Goal: Task Accomplishment & Management: Use online tool/utility

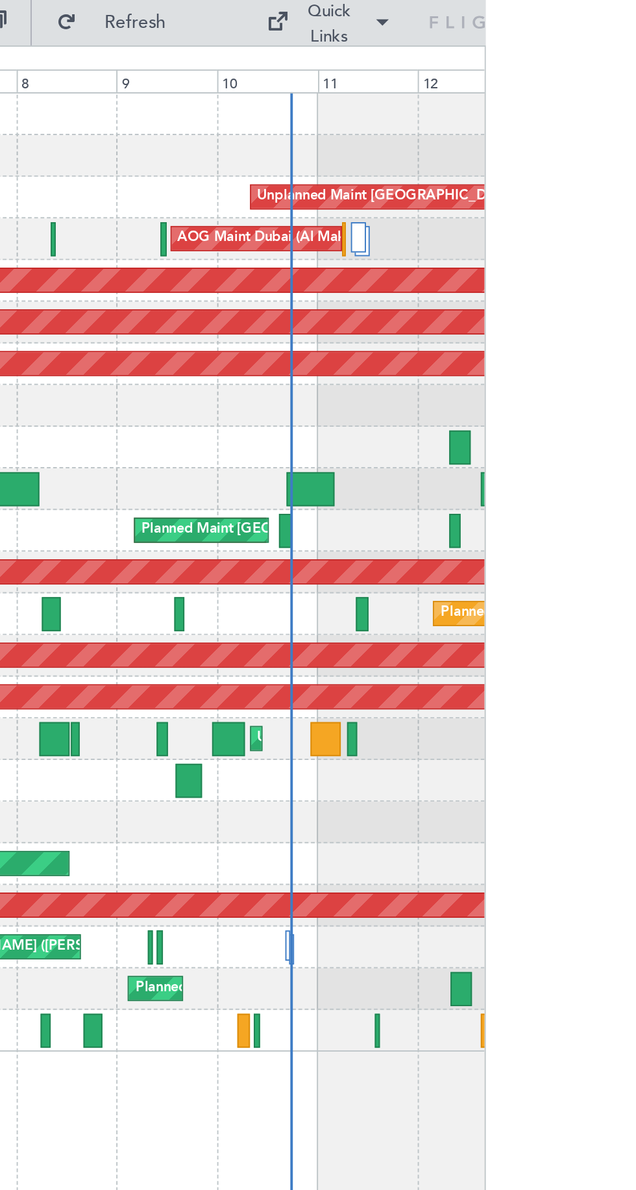
click at [538, 281] on div "Planned Maint [GEOGRAPHIC_DATA] ([GEOGRAPHIC_DATA] Intl) Planned Maint [GEOGRAP…" at bounding box center [395, 272] width 481 height 21
click at [540, 275] on div "Planned Maint [GEOGRAPHIC_DATA] ([GEOGRAPHIC_DATA] Intl) Planned Maint [GEOGRAP…" at bounding box center [395, 272] width 481 height 21
click at [537, 275] on div "Planned Maint [GEOGRAPHIC_DATA] ([GEOGRAPHIC_DATA] Intl) Planned Maint [GEOGRAP…" at bounding box center [395, 272] width 481 height 21
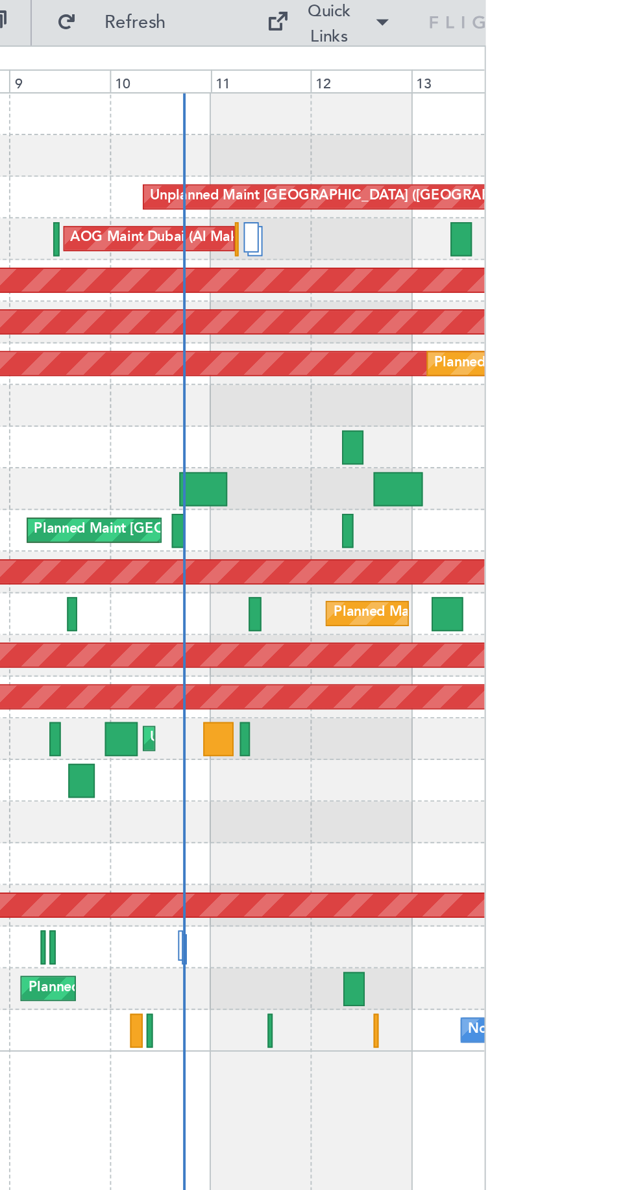
click at [484, 279] on div "Planned Maint [GEOGRAPHIC_DATA] ([GEOGRAPHIC_DATA] Intl) Planned Maint [GEOGRAP…" at bounding box center [395, 272] width 481 height 21
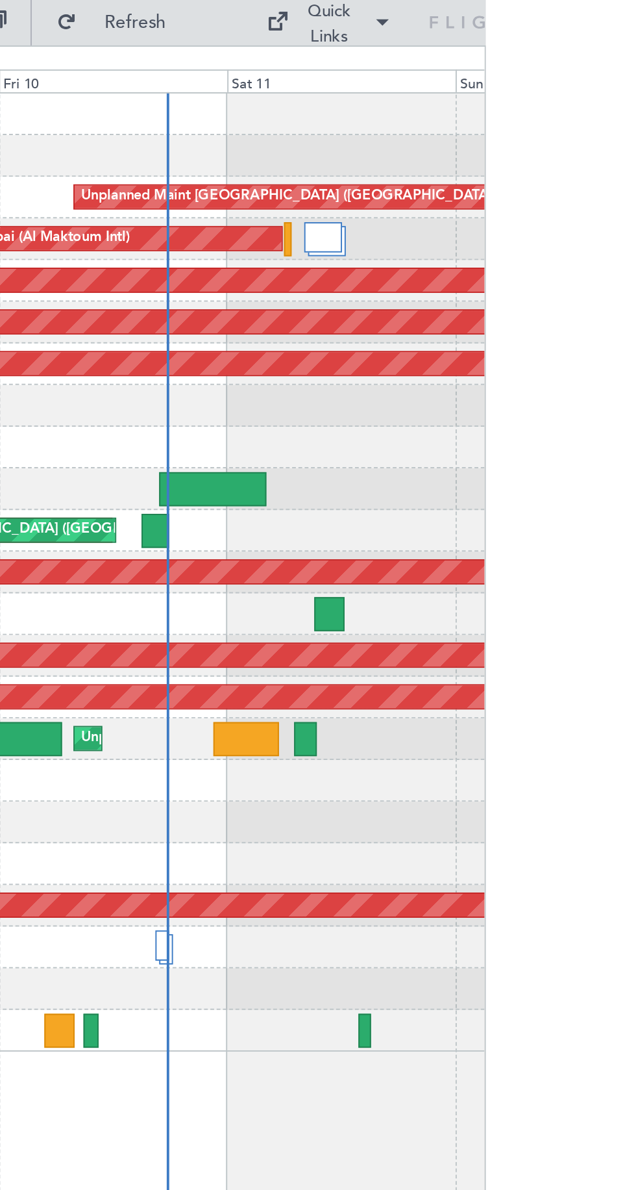
click at [464, 272] on div at bounding box center [466, 273] width 14 height 18
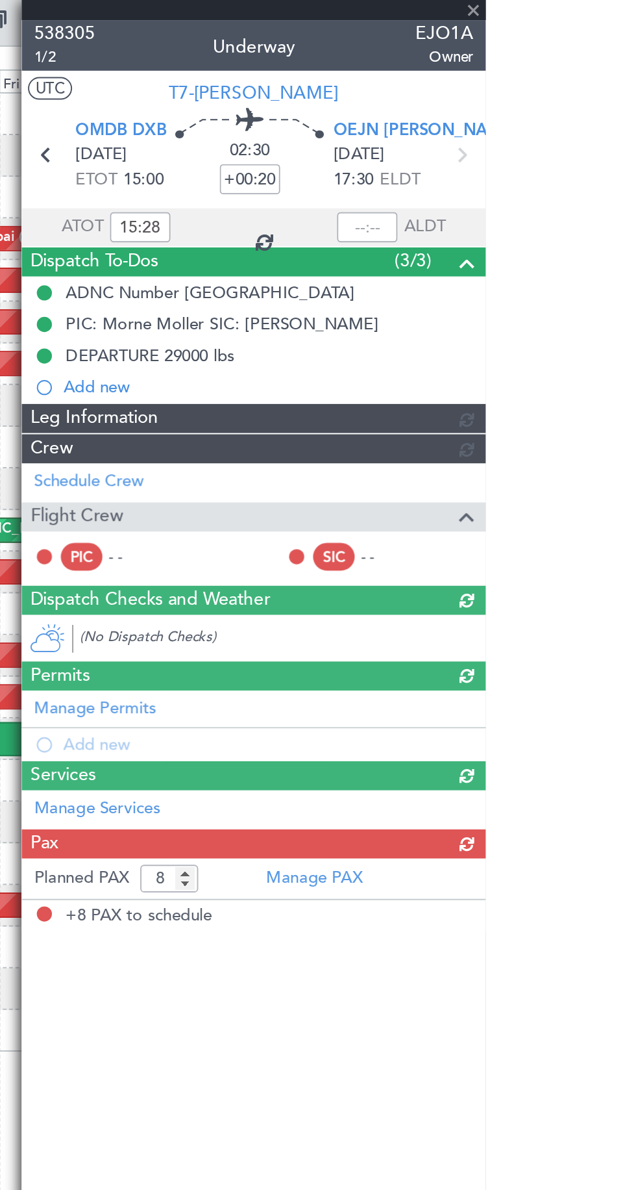
type input "[PERSON_NAME] (ANI)"
type input "7438"
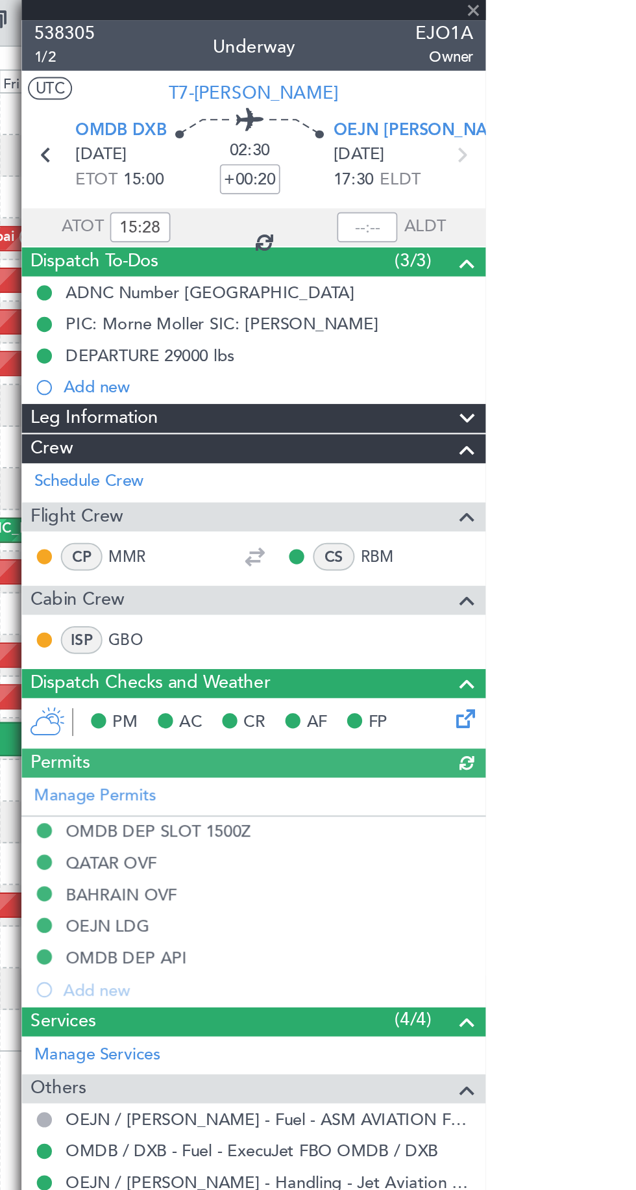
click at [565, 112] on div at bounding box center [575, 117] width 31 height 16
click at [577, 119] on div at bounding box center [575, 117] width 31 height 16
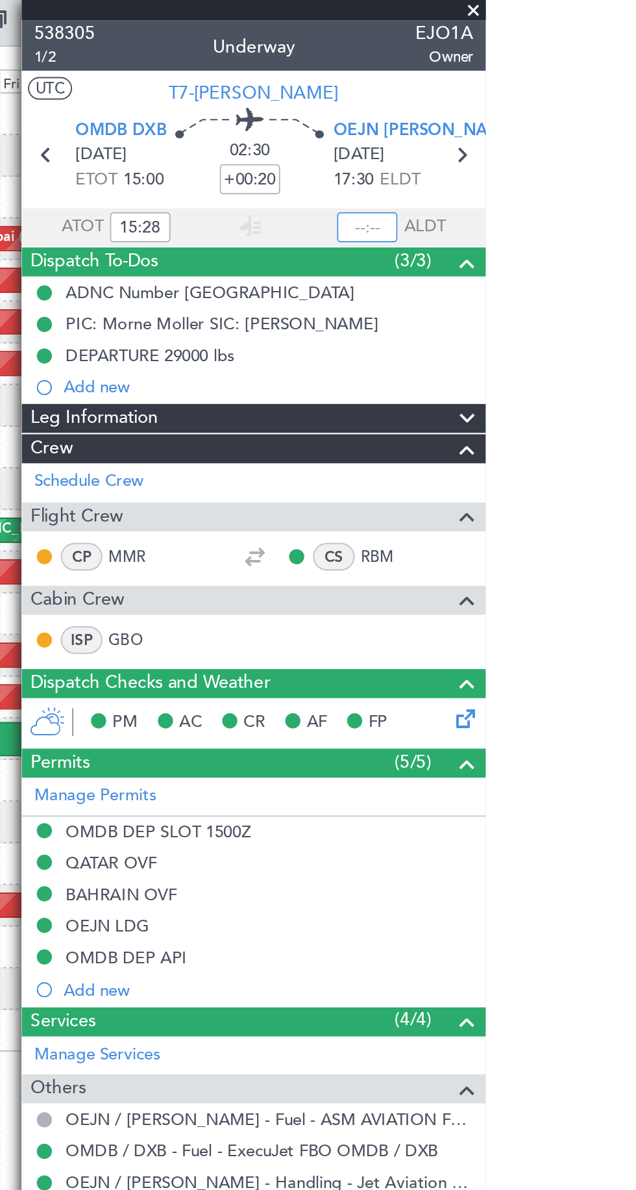
click at [582, 119] on input "text" at bounding box center [575, 117] width 31 height 16
type input "17:46"
click at [627, 5] on span at bounding box center [629, 6] width 13 height 12
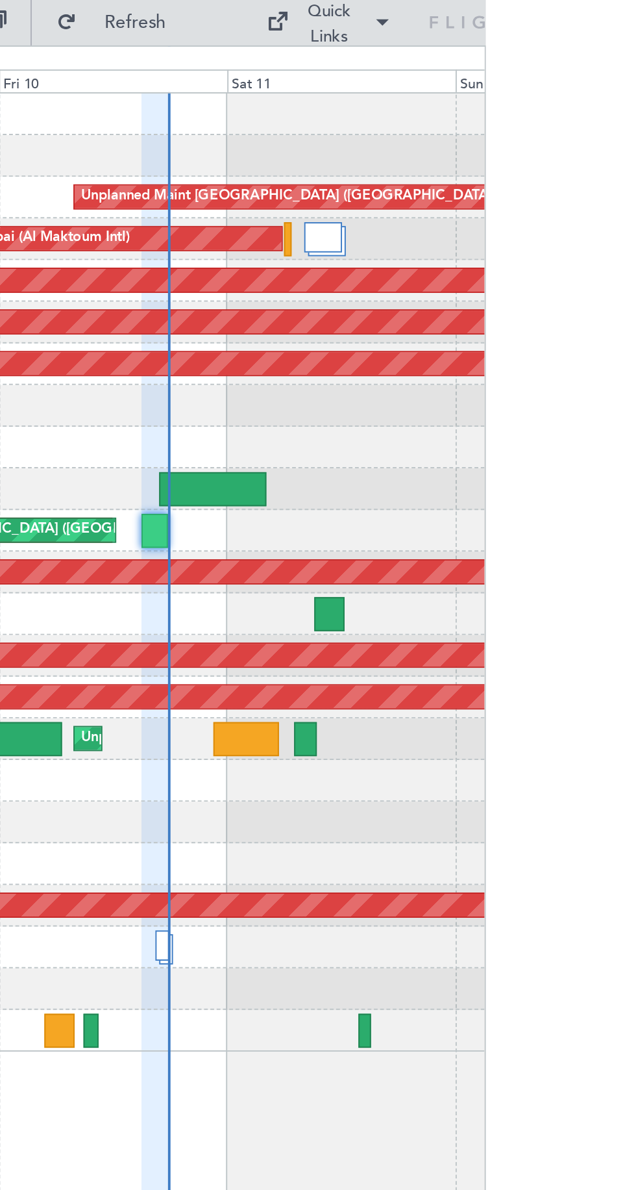
type input "0"
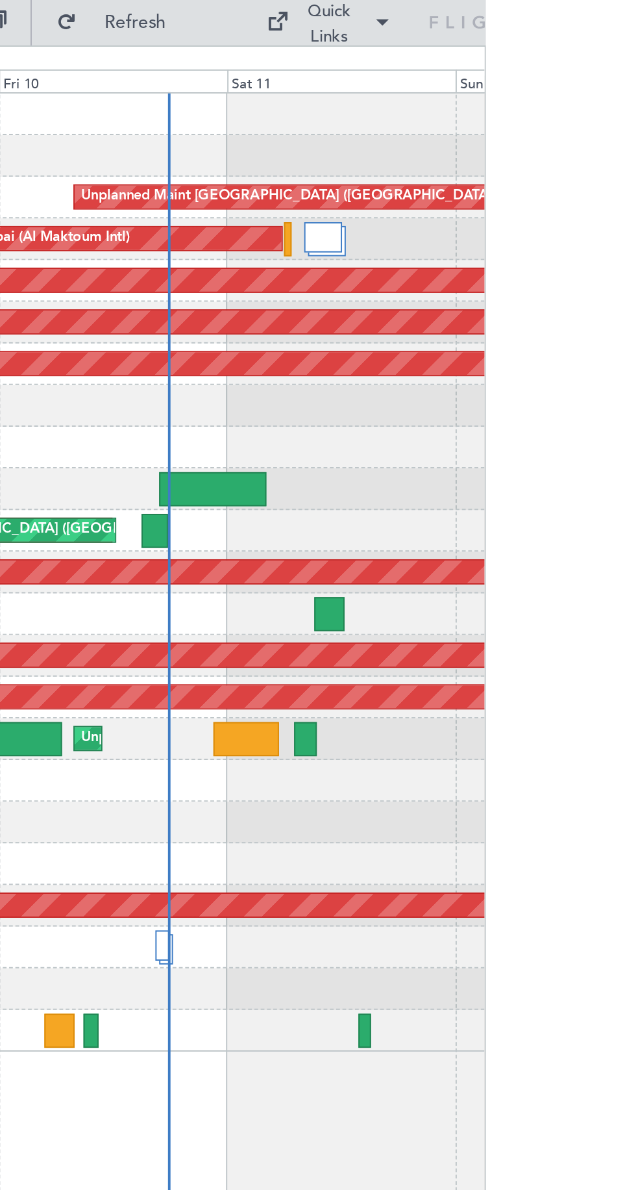
click at [481, 491] on div "[PERSON_NAME] ([PERSON_NAME] Intl)" at bounding box center [395, 487] width 481 height 21
click at [471, 490] on div at bounding box center [469, 487] width 7 height 16
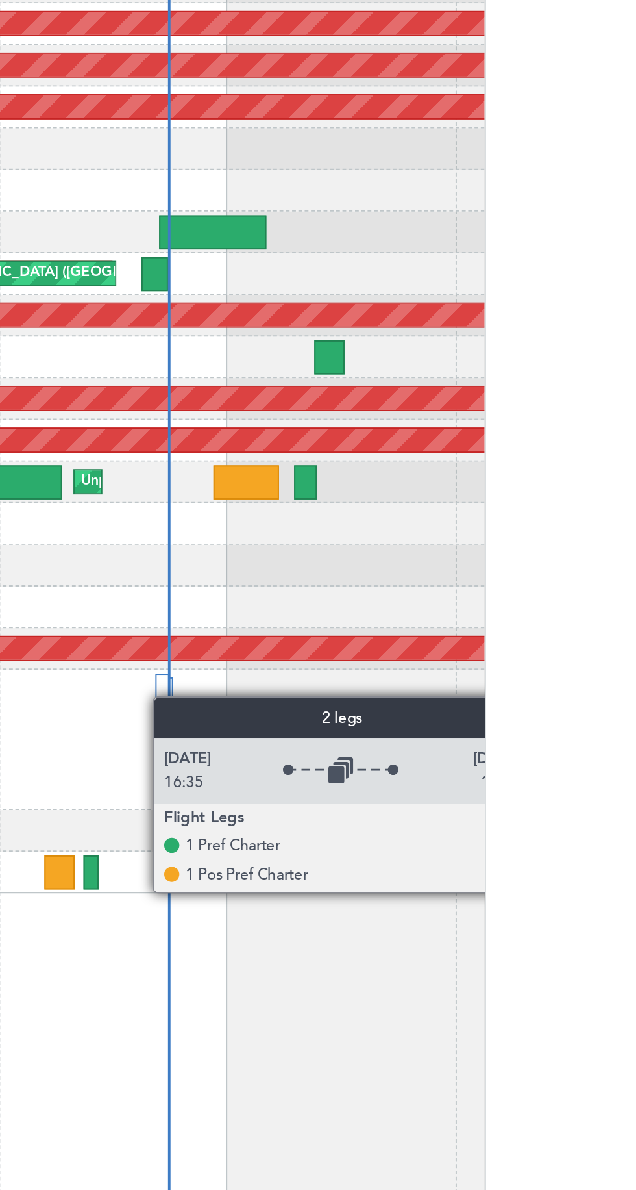
click at [574, 669] on div "Unplanned Maint [GEOGRAPHIC_DATA] ([GEOGRAPHIC_DATA] Intl) AOG Maint [GEOGRAPHI…" at bounding box center [396, 618] width 482 height 1143
click at [549, 473] on div "Planned Maint Cologne-[GEOGRAPHIC_DATA]" at bounding box center [395, 465] width 481 height 21
click at [553, 418] on div at bounding box center [395, 422] width 481 height 21
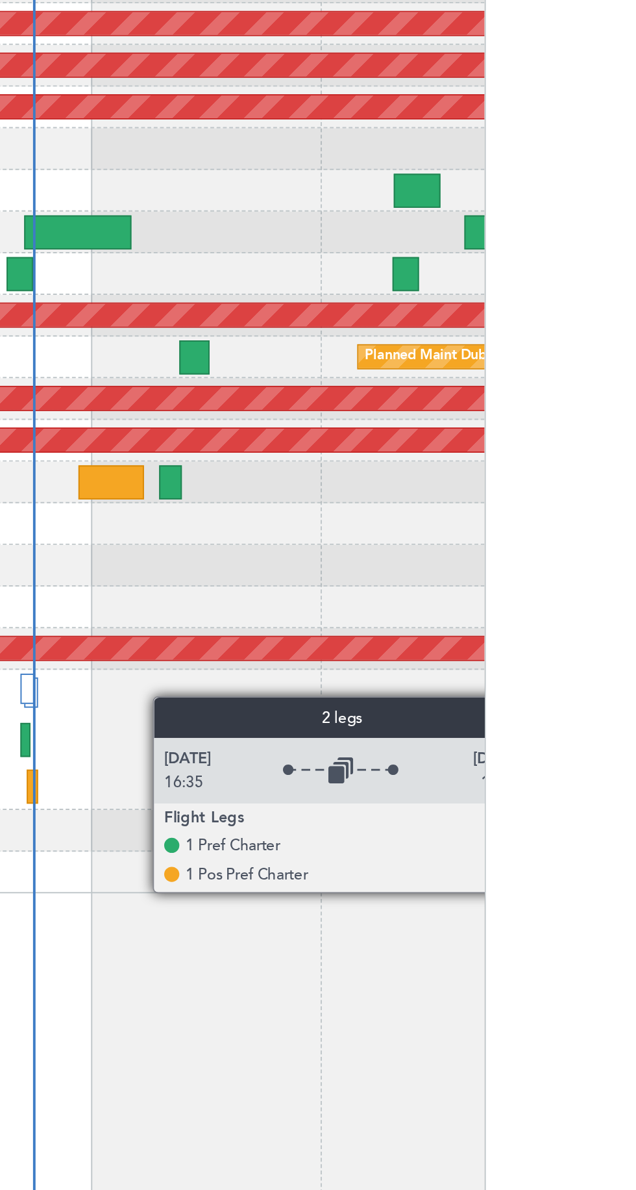
click at [405, 513] on div "[PERSON_NAME] ([PERSON_NAME] Intl)" at bounding box center [395, 513] width 481 height 72
click at [400, 514] on div at bounding box center [400, 513] width 6 height 18
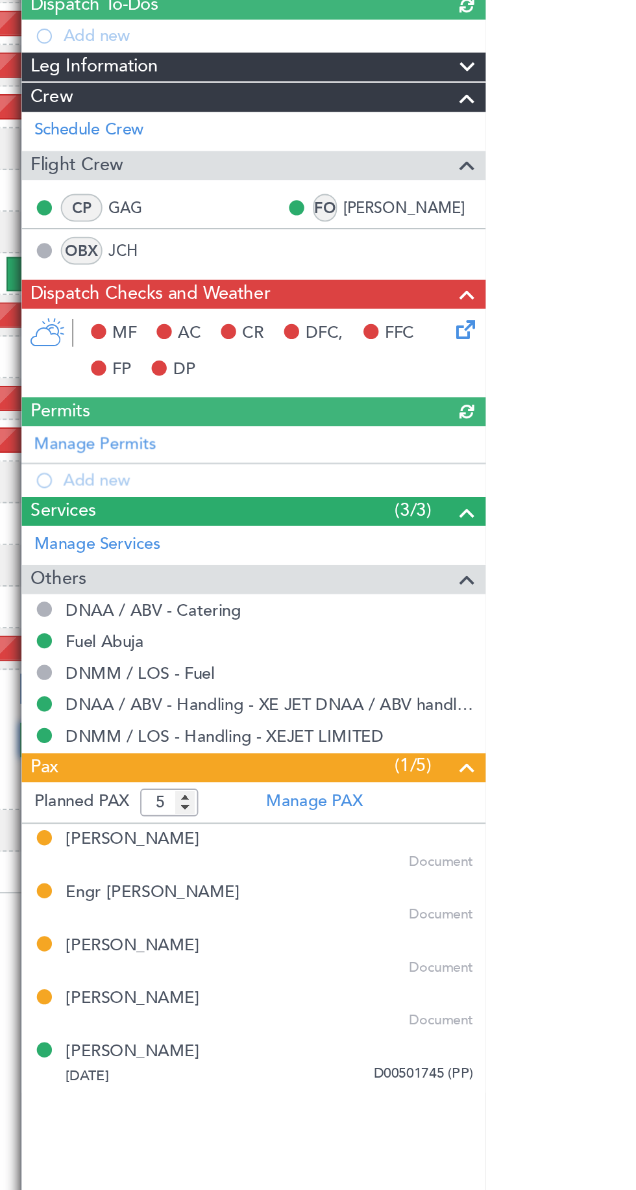
type input "[PERSON_NAME] ([PERSON_NAME])"
type input "7530"
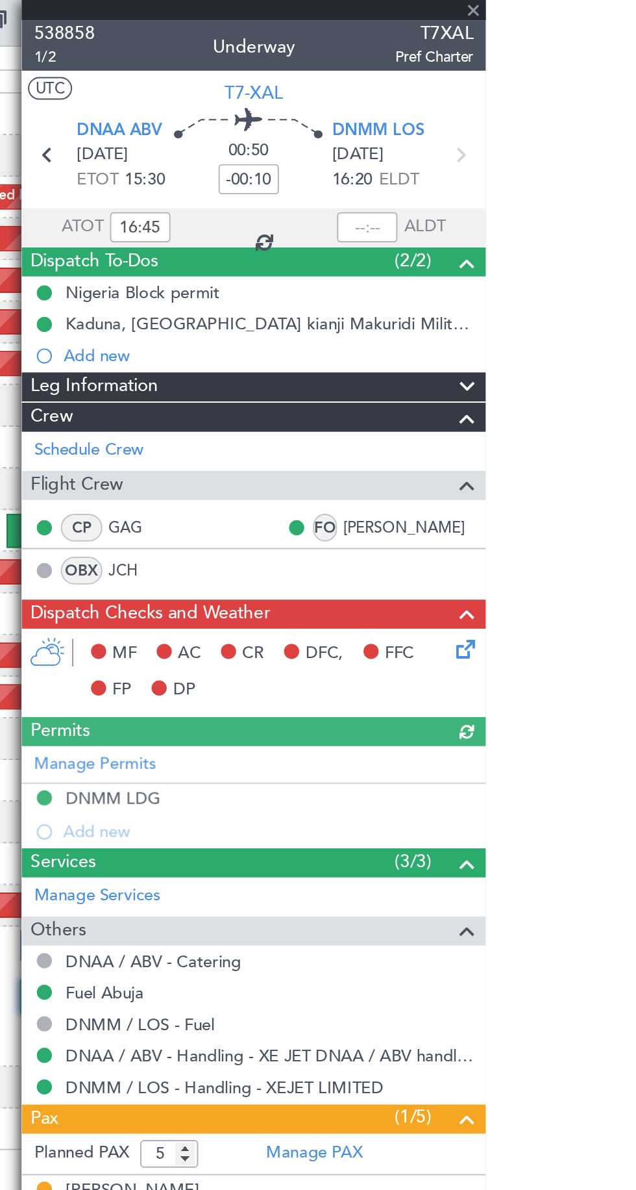
click at [573, 110] on div at bounding box center [575, 117] width 31 height 16
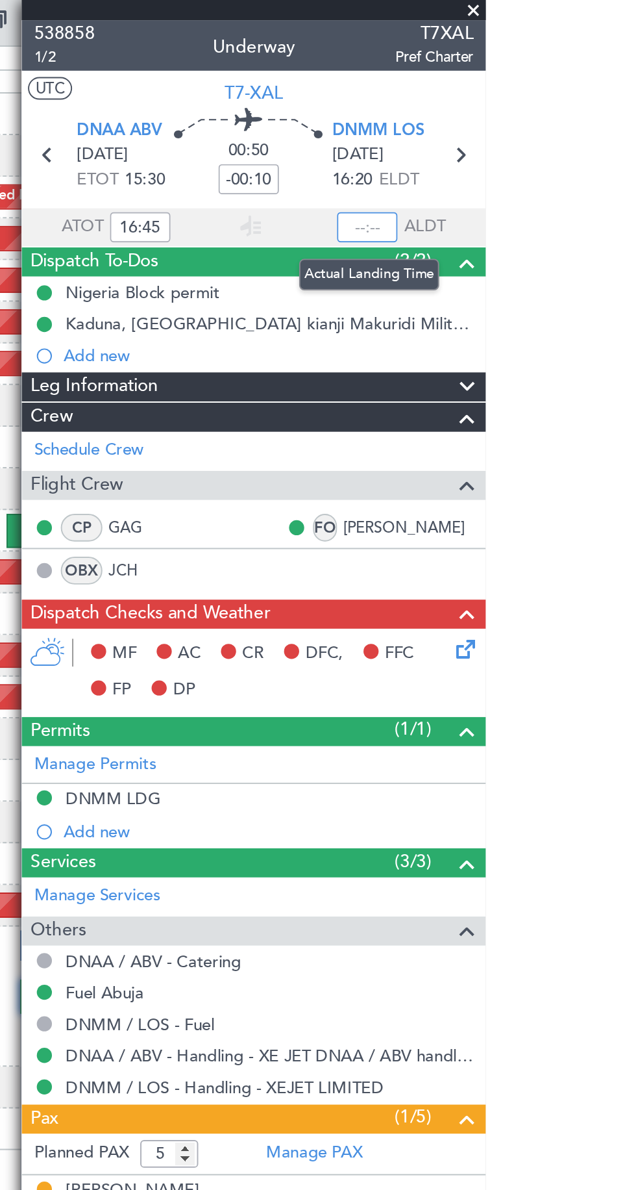
click at [570, 117] on input "text" at bounding box center [575, 117] width 31 height 16
type input "17:45"
click at [628, 5] on span at bounding box center [629, 6] width 13 height 12
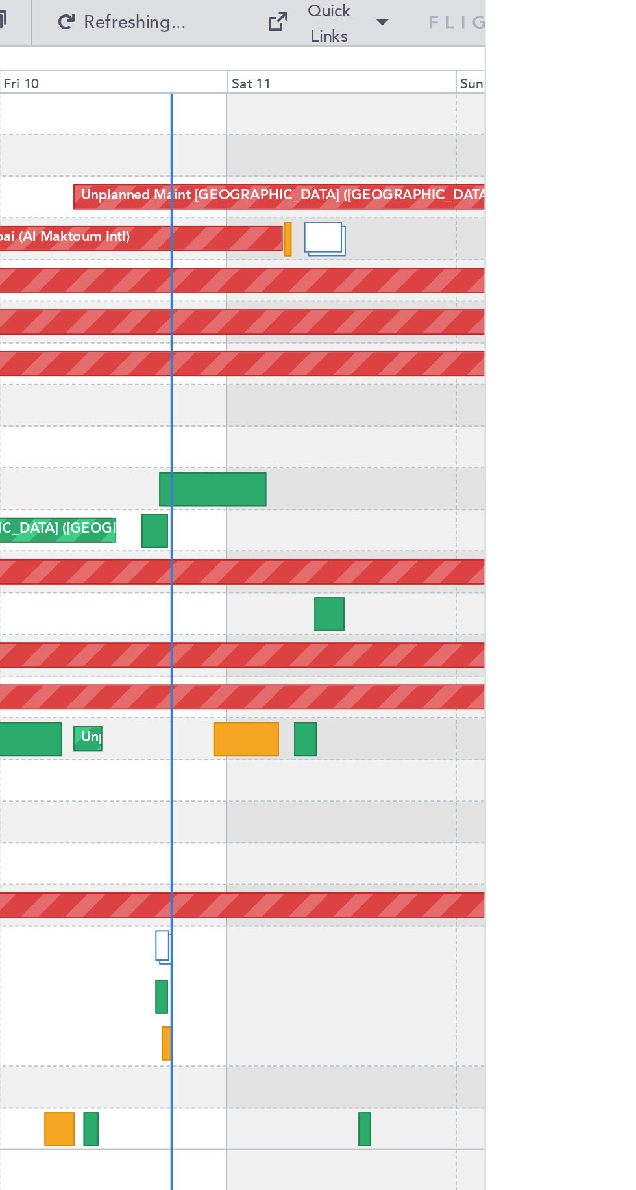
click at [636, 245] on html "[DATE] - [DATE] Refreshing... Quick Links All Aircraft Unplanned Maint [GEOGRAP…" at bounding box center [318, 595] width 636 height 1190
